Goal: Entertainment & Leisure: Browse casually

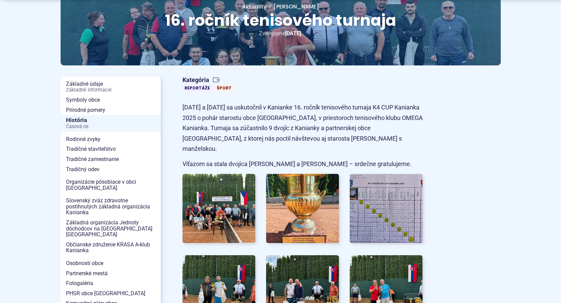
scroll to position [102, 0]
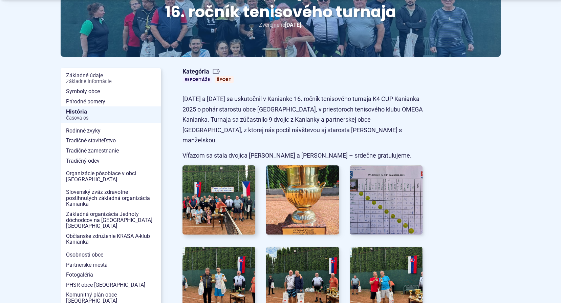
click at [222, 185] on img at bounding box center [219, 200] width 80 height 76
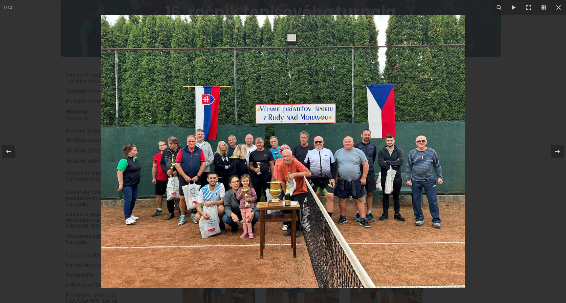
click at [222, 185] on img at bounding box center [283, 151] width 364 height 273
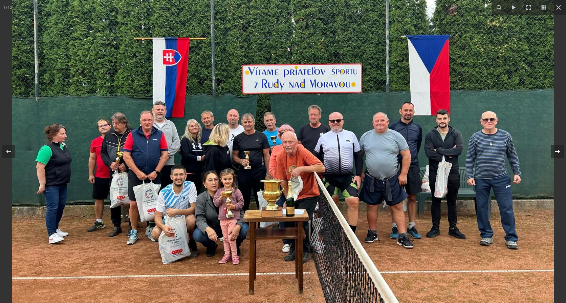
click at [560, 152] on icon at bounding box center [558, 151] width 5 height 3
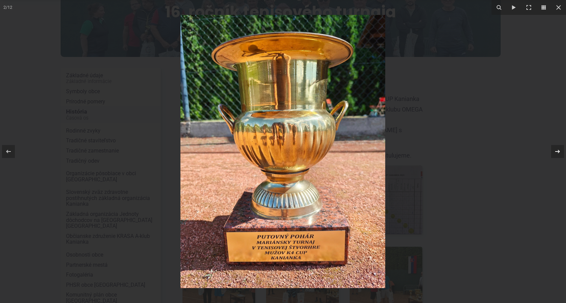
click at [558, 150] on icon at bounding box center [558, 151] width 8 height 8
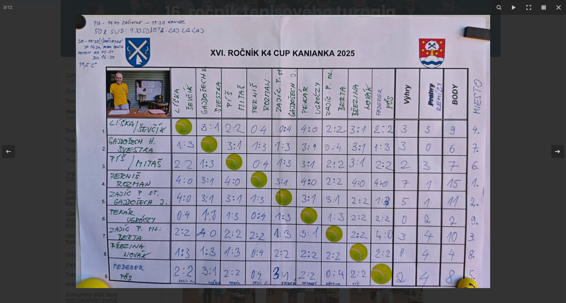
click at [559, 151] on icon at bounding box center [558, 151] width 8 height 8
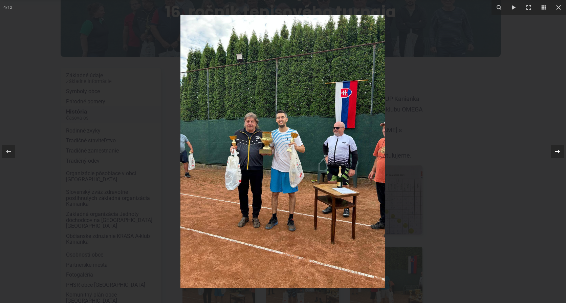
click at [555, 151] on icon at bounding box center [558, 151] width 8 height 8
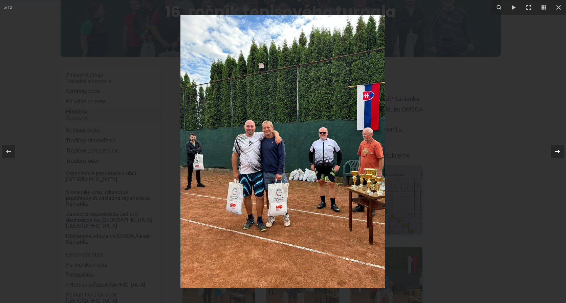
click at [555, 151] on div "5 / 12" at bounding box center [283, 151] width 566 height 303
click at [559, 151] on icon at bounding box center [558, 151] width 5 height 3
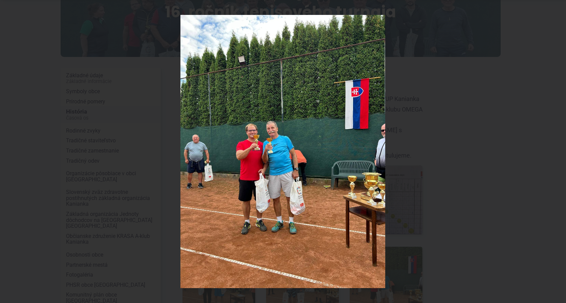
click at [559, 151] on div "6 / 12" at bounding box center [283, 151] width 566 height 303
click at [559, 151] on icon at bounding box center [558, 151] width 5 height 3
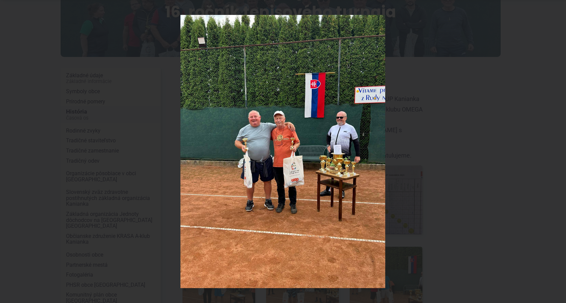
click at [559, 151] on div "7 / 12" at bounding box center [283, 151] width 566 height 303
click at [559, 151] on icon at bounding box center [558, 151] width 5 height 3
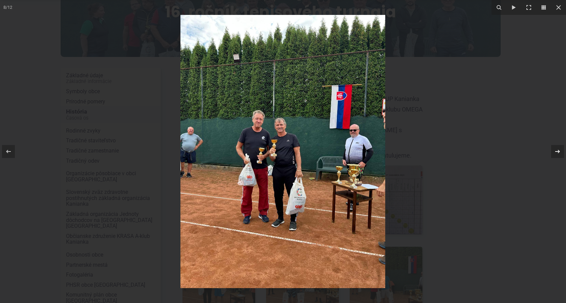
click at [559, 151] on icon at bounding box center [558, 151] width 5 height 3
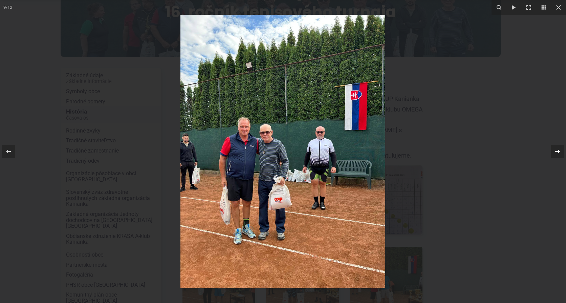
click at [559, 151] on icon at bounding box center [558, 151] width 5 height 3
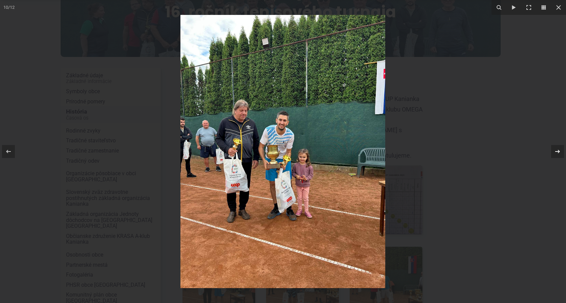
click at [559, 151] on icon at bounding box center [558, 151] width 5 height 3
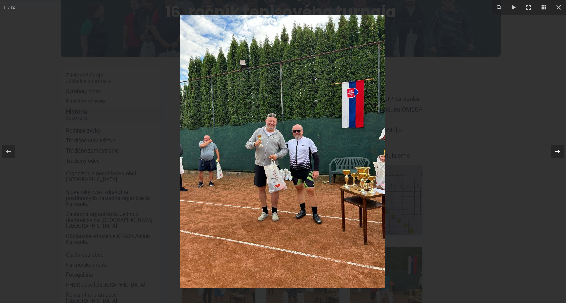
click at [559, 151] on icon at bounding box center [558, 151] width 5 height 3
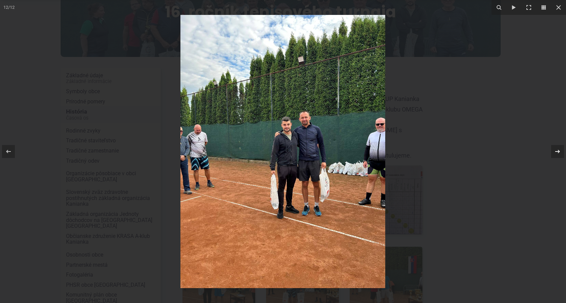
click at [559, 151] on icon at bounding box center [558, 151] width 5 height 3
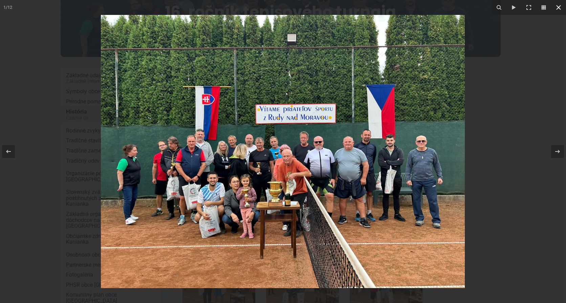
click at [556, 6] on icon at bounding box center [559, 7] width 8 height 8
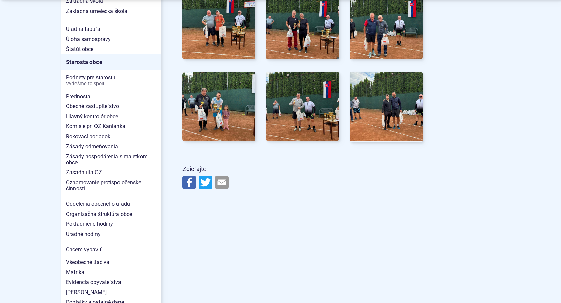
scroll to position [440, 0]
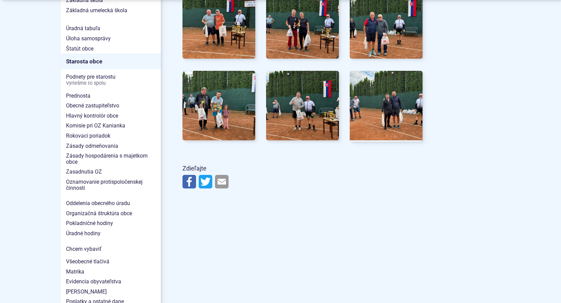
click at [220, 175] on img at bounding box center [222, 182] width 14 height 14
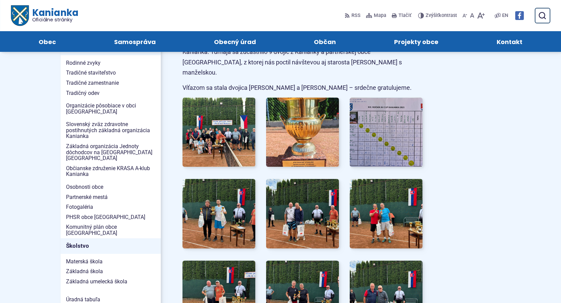
scroll to position [34, 0]
